Goal: Ask a question

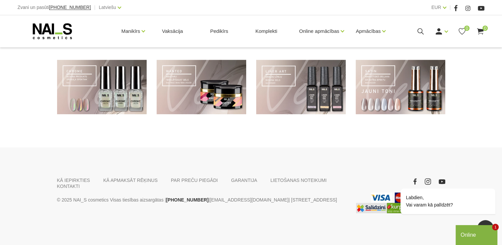
scroll to position [524, 0]
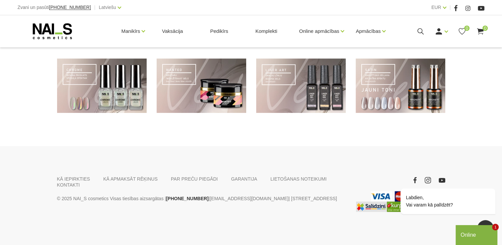
click at [474, 239] on div "Online" at bounding box center [477, 235] width 32 height 8
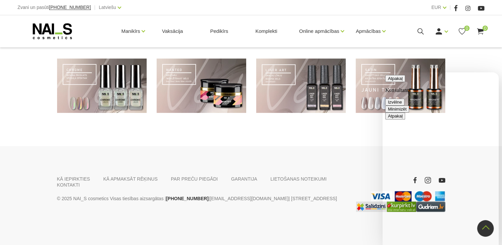
click at [383, 72] on textarea at bounding box center [383, 72] width 0 height 0
type textarea "K"
type textarea "Vai ir veikals Rīgā."
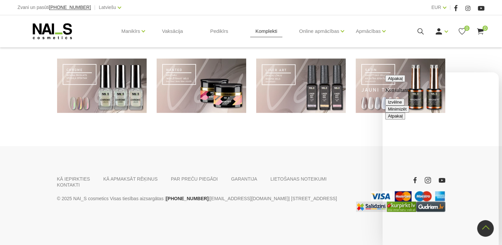
scroll to position [131, 0]
click at [268, 33] on link "Komplekti" at bounding box center [266, 31] width 33 height 32
